Goal: Use online tool/utility: Utilize a website feature to perform a specific function

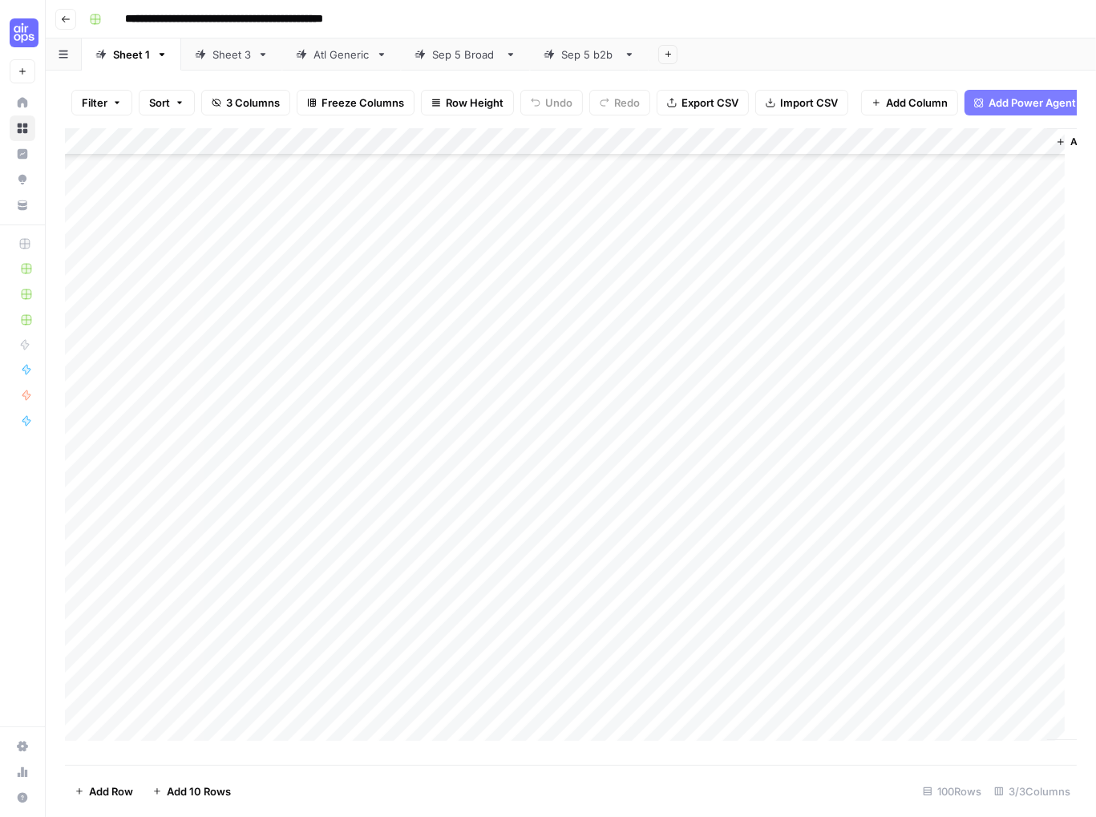
scroll to position [240, 0]
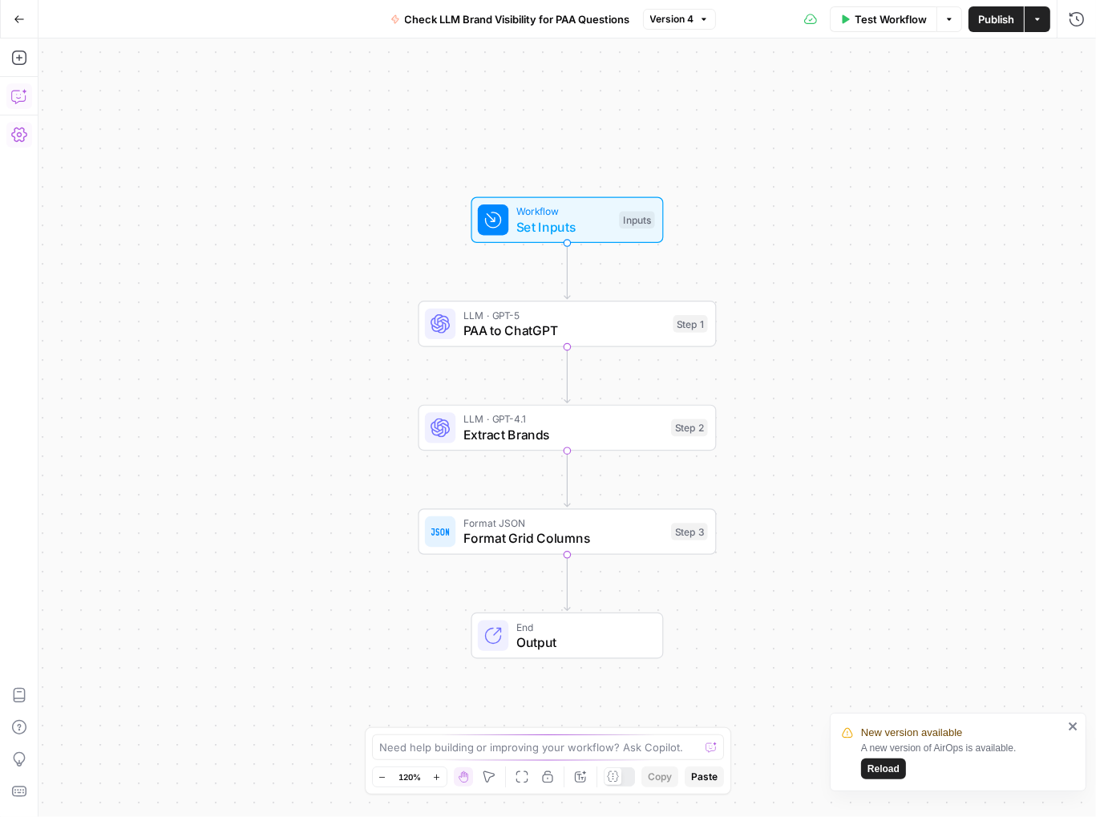
click at [17, 18] on icon "button" at bounding box center [19, 19] width 11 height 11
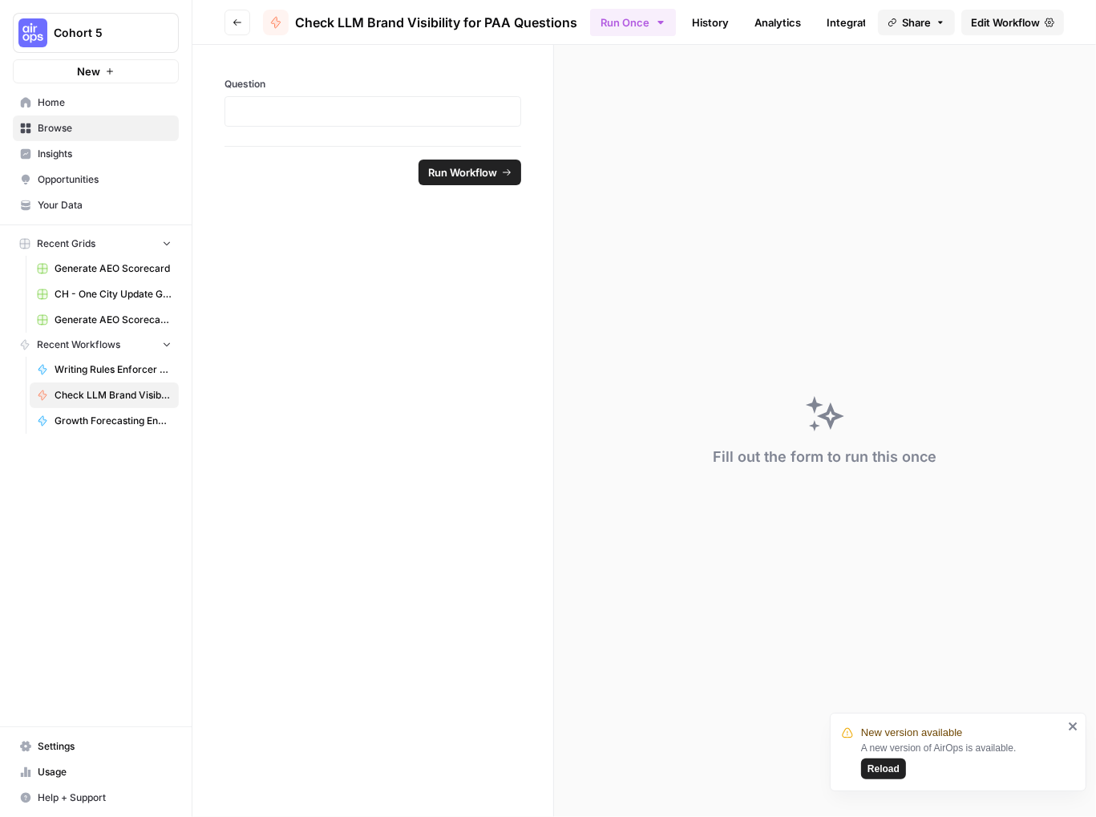
click at [43, 99] on span "Home" at bounding box center [105, 102] width 134 height 14
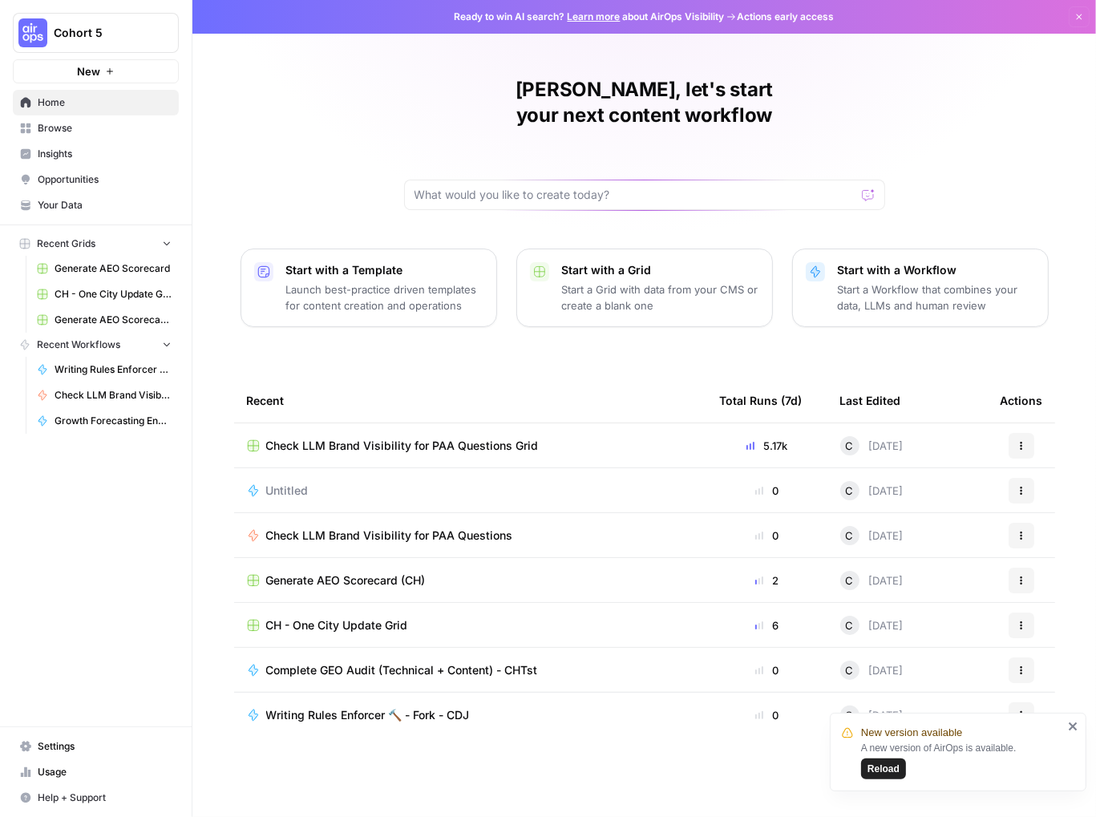
click at [53, 131] on span "Browse" at bounding box center [105, 128] width 134 height 14
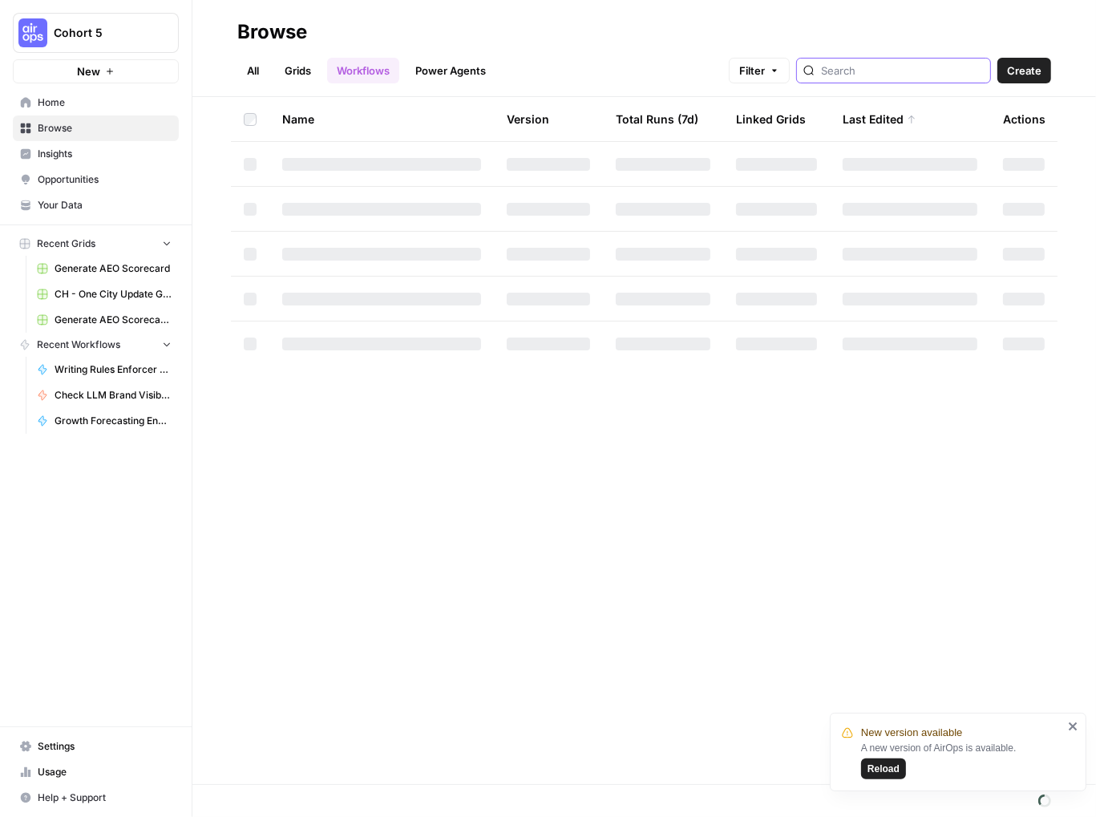
click at [899, 77] on input "search" at bounding box center [902, 71] width 163 height 16
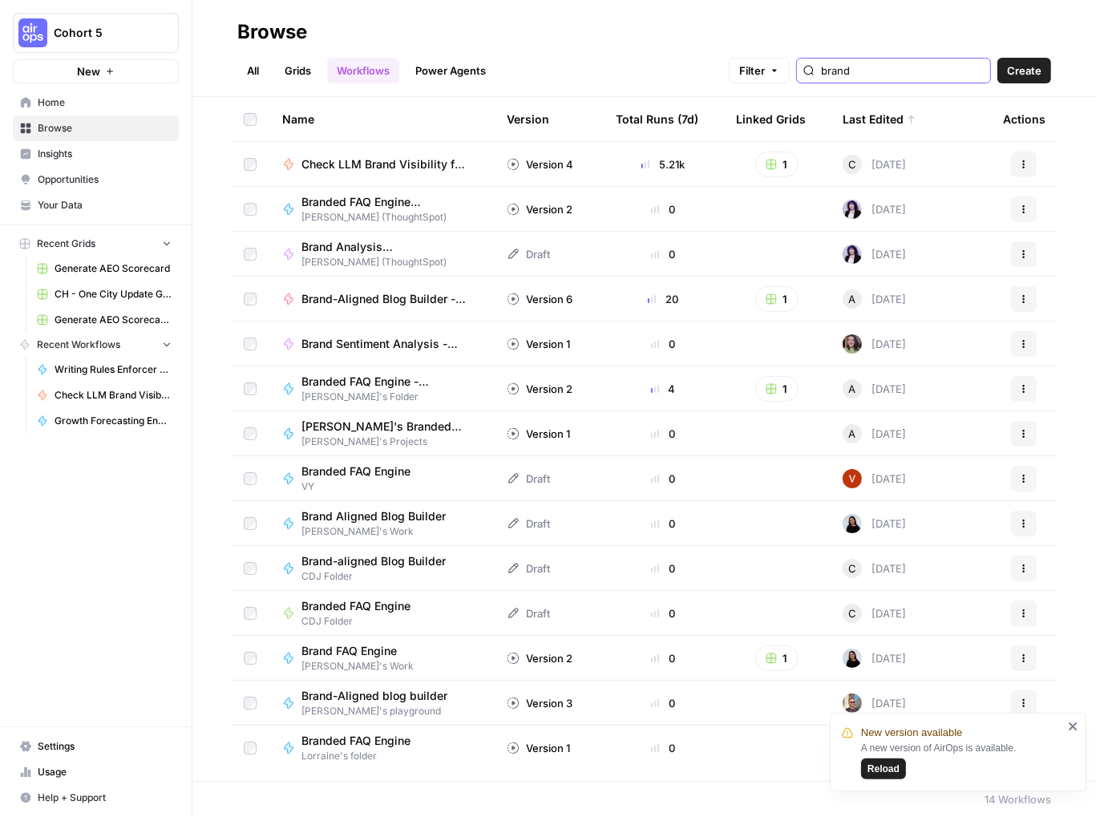
type input "brand"
click at [342, 343] on span "Brand Sentiment Analysis - [PERSON_NAME]" at bounding box center [384, 344] width 167 height 16
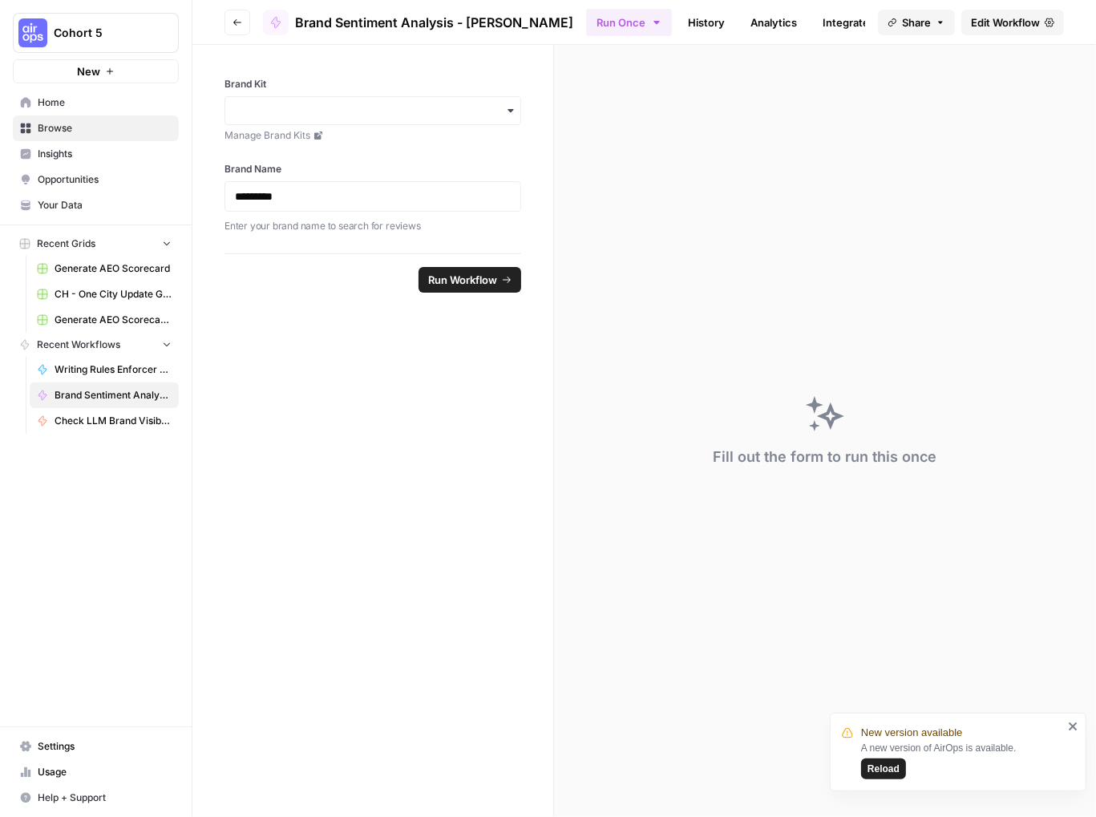
click at [511, 113] on icon "button" at bounding box center [510, 110] width 13 height 13
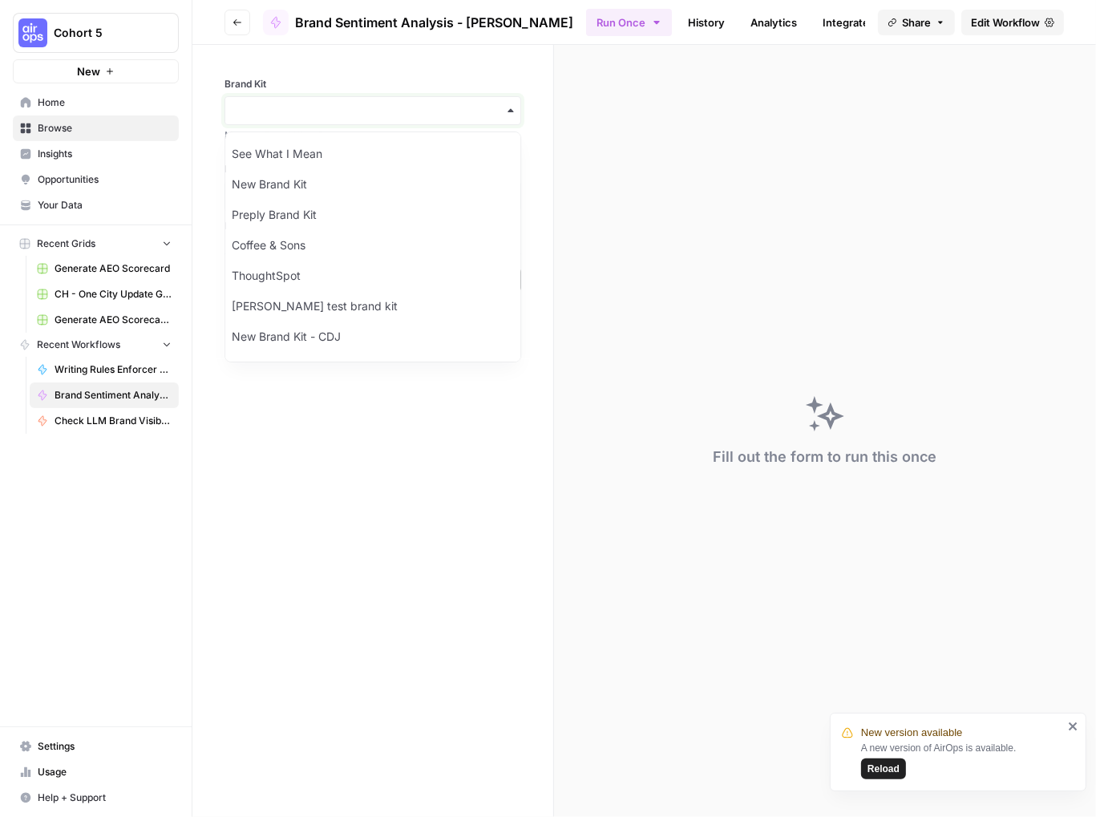
click at [457, 118] on input "Brand Kit" at bounding box center [373, 111] width 276 height 16
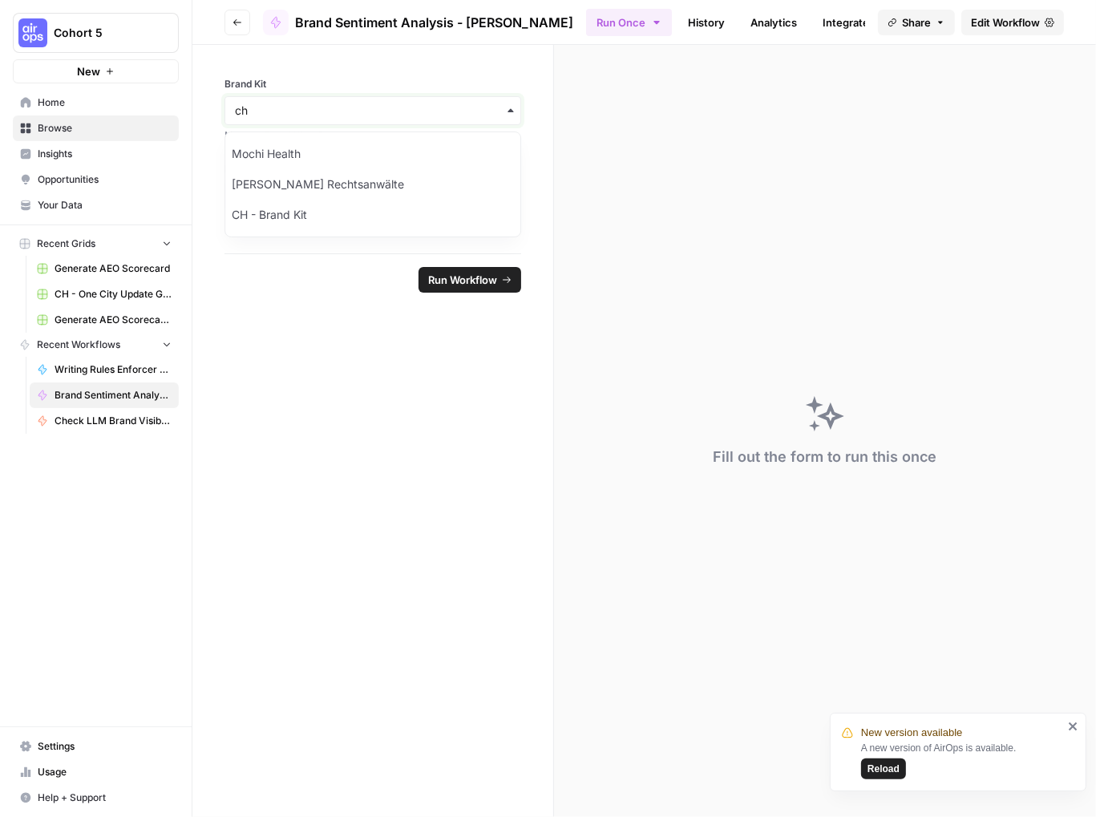
type input "ch"
click at [325, 208] on div "CH - Brand Kit" at bounding box center [372, 215] width 295 height 30
drag, startPoint x: 341, startPoint y: 200, endPoint x: 143, endPoint y: 169, distance: 199.5
click at [144, 169] on div "Cohort 5 New Home Browse Insights Opportunities Your Data Recent Grids Generate…" at bounding box center [548, 408] width 1096 height 817
click at [479, 288] on button "Run Workflow" at bounding box center [469, 280] width 103 height 26
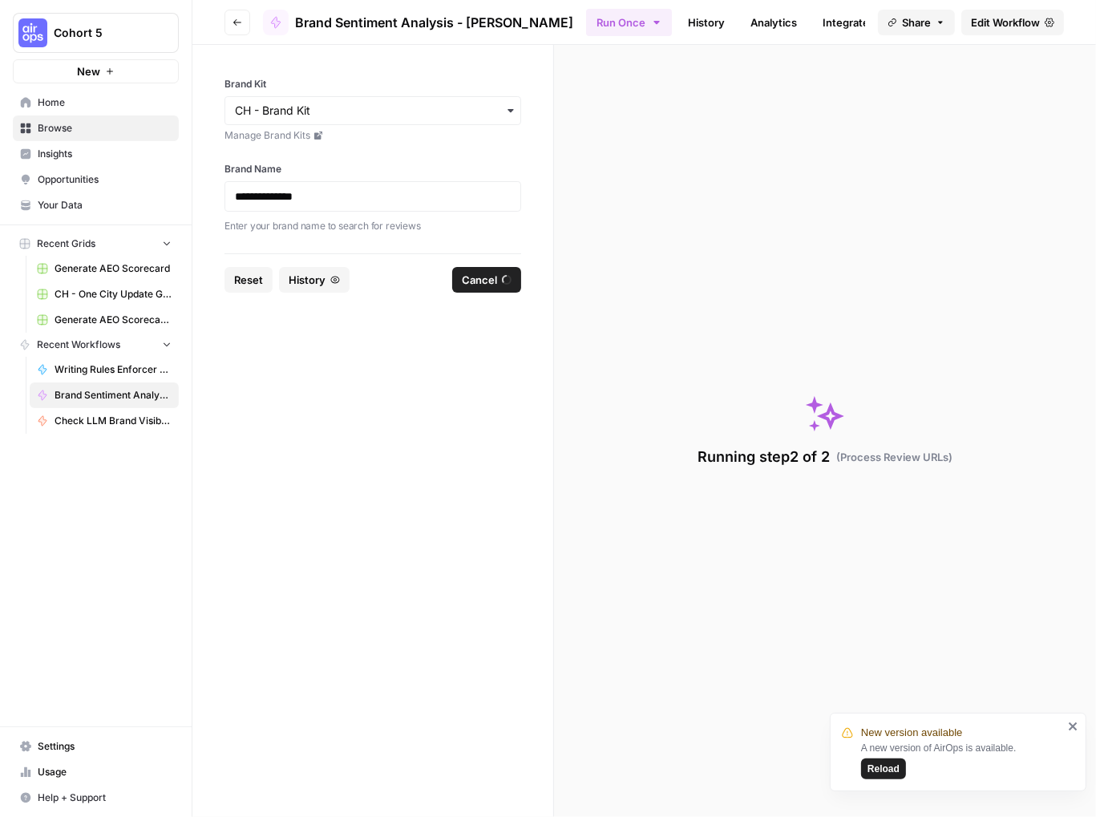
click at [1071, 724] on icon "close" at bounding box center [1073, 726] width 8 height 8
